Goal: Information Seeking & Learning: Learn about a topic

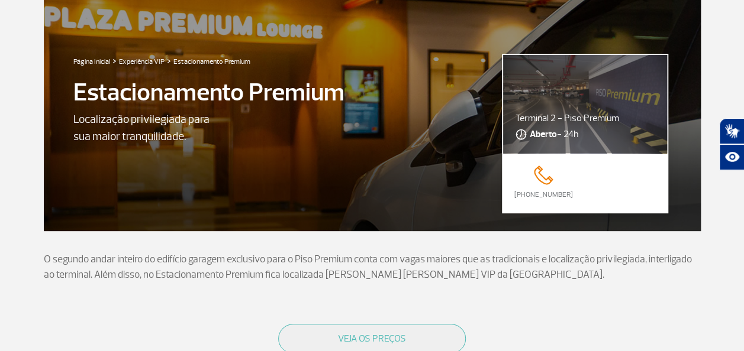
scroll to position [177, 0]
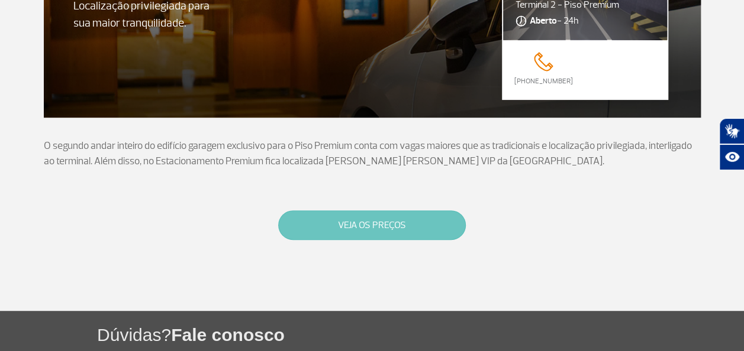
click at [396, 230] on button "VEJA OS PREÇOS" at bounding box center [372, 226] width 188 height 30
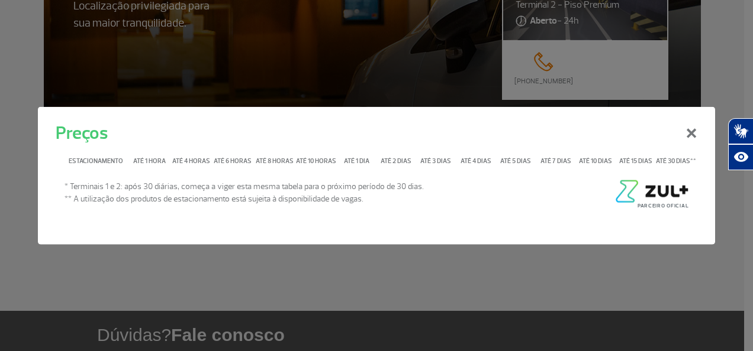
click at [147, 160] on th "Até 1 hora" at bounding box center [150, 159] width 40 height 22
click at [689, 130] on button "×" at bounding box center [691, 132] width 31 height 43
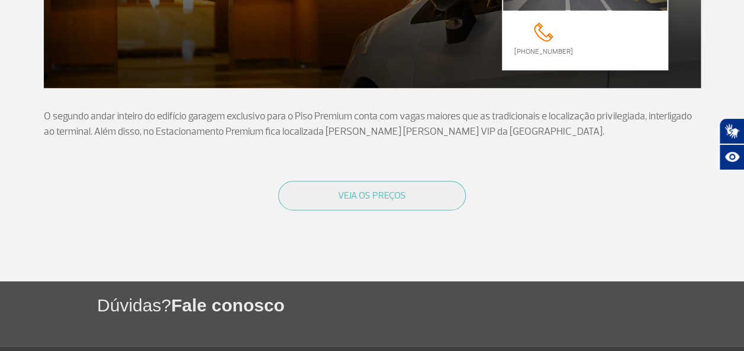
scroll to position [228, 0]
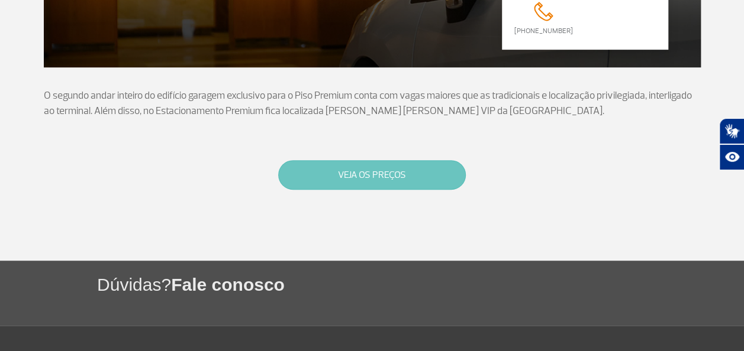
click at [402, 173] on button "VEJA OS PREÇOS" at bounding box center [372, 175] width 188 height 30
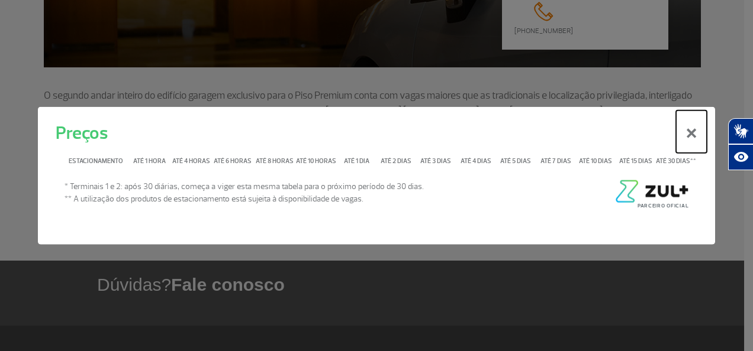
click at [693, 134] on button "×" at bounding box center [691, 132] width 31 height 43
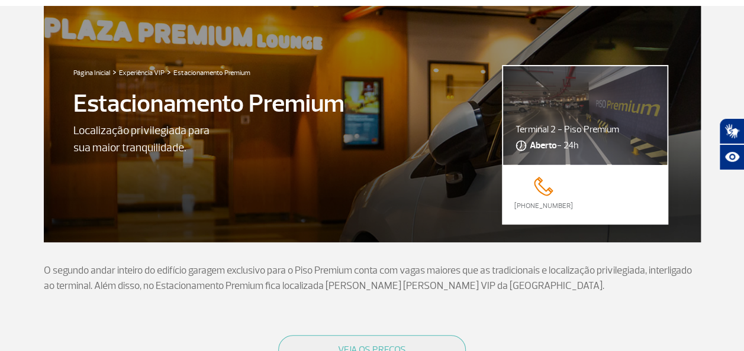
scroll to position [0, 0]
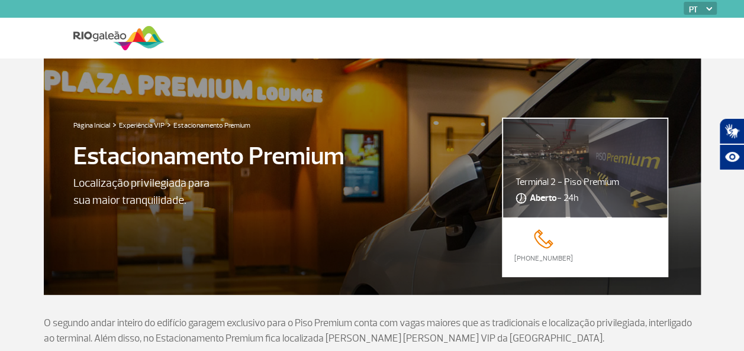
click at [606, 192] on div "Terminal 2 - Piso Premium Aberto - 24h" at bounding box center [585, 190] width 164 height 55
click at [124, 39] on img at bounding box center [118, 38] width 91 height 29
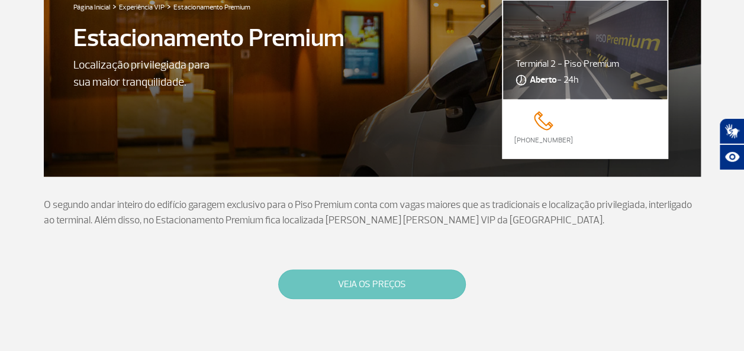
click at [416, 288] on button "VEJA OS PREÇOS" at bounding box center [372, 285] width 188 height 30
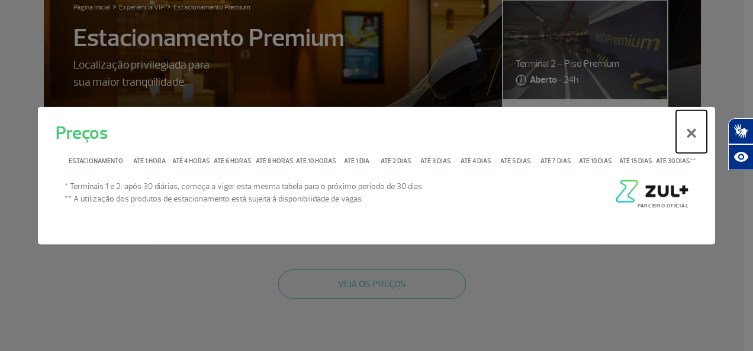
click at [689, 131] on button "×" at bounding box center [691, 132] width 31 height 43
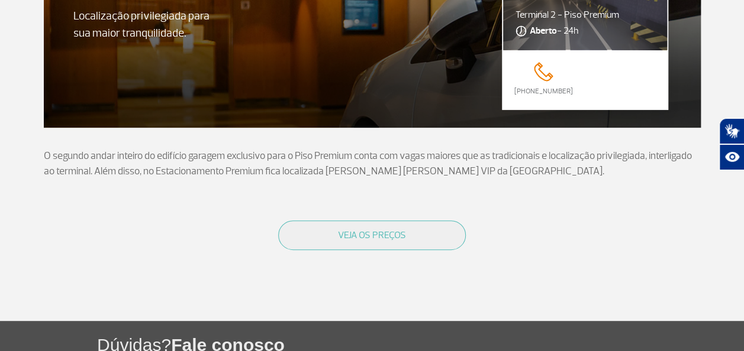
scroll to position [228, 0]
